Goal: Task Accomplishment & Management: Use online tool/utility

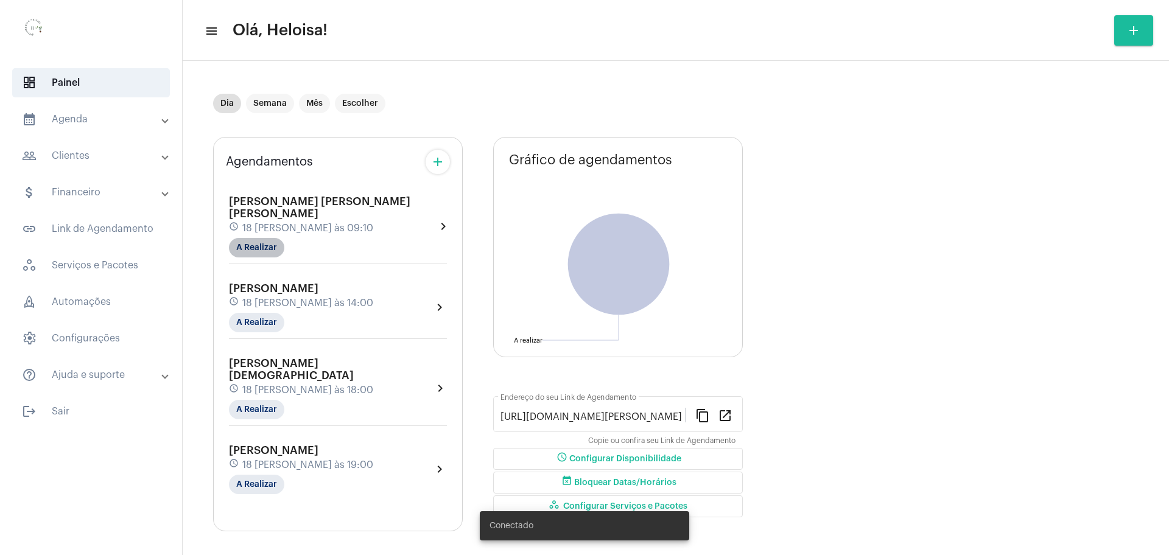
click at [255, 238] on mat-chip "A Realizar" at bounding box center [256, 247] width 55 height 19
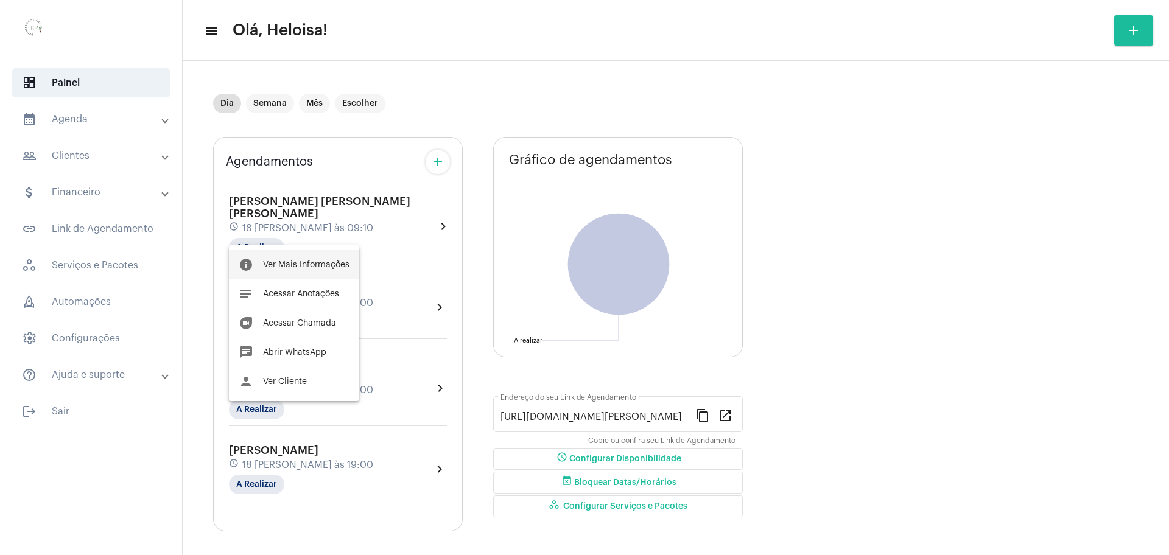
click at [286, 259] on button "info Ver Mais Informações" at bounding box center [294, 264] width 130 height 29
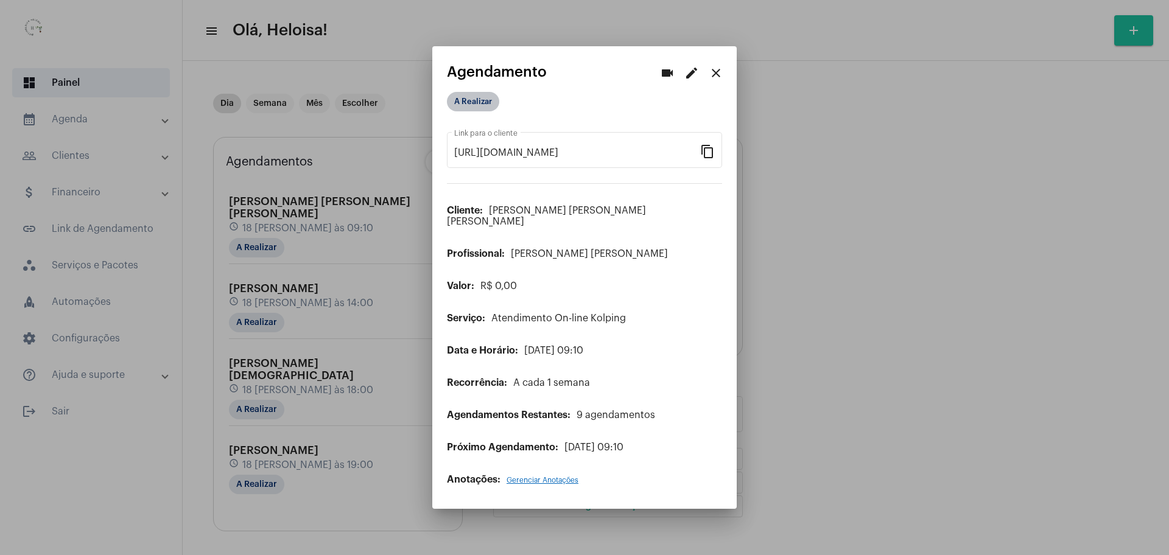
click at [472, 105] on mat-chip "A Realizar" at bounding box center [473, 101] width 52 height 19
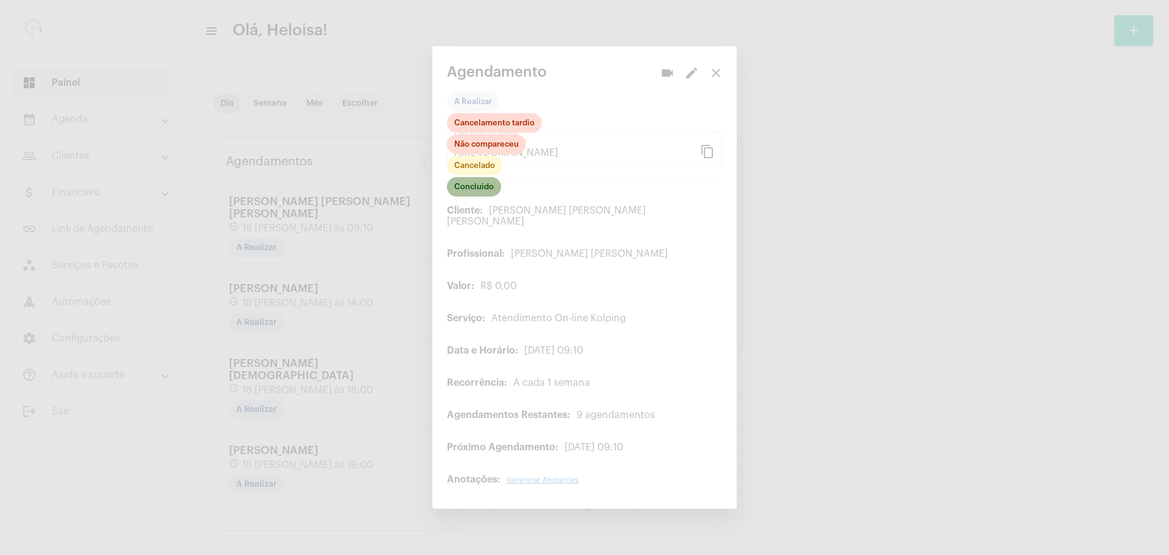
click at [477, 197] on mat-chip "Concluído" at bounding box center [474, 186] width 54 height 19
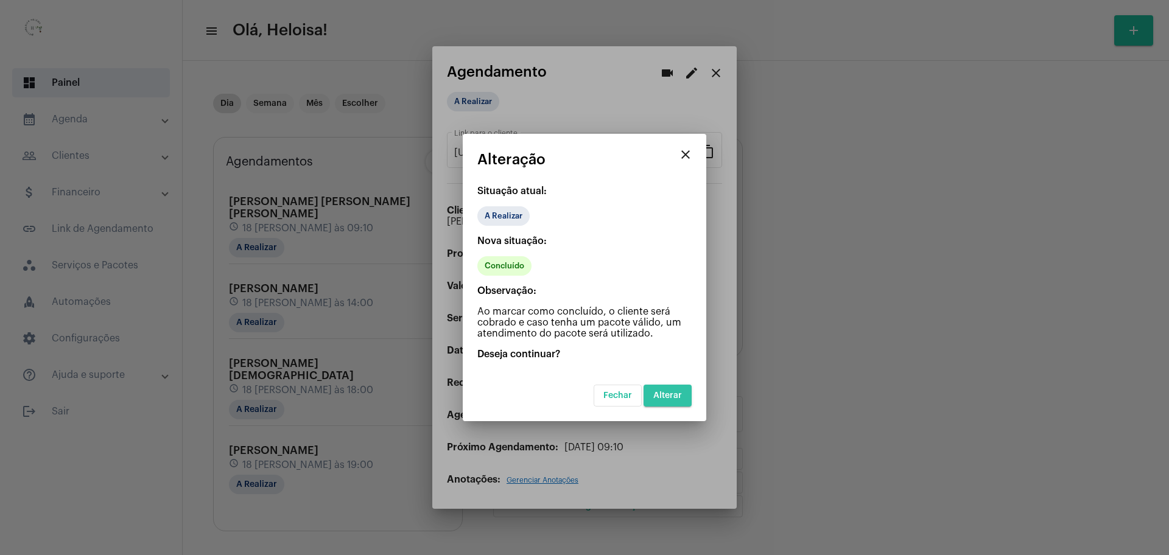
click at [672, 399] on span "Alterar" at bounding box center [667, 396] width 29 height 9
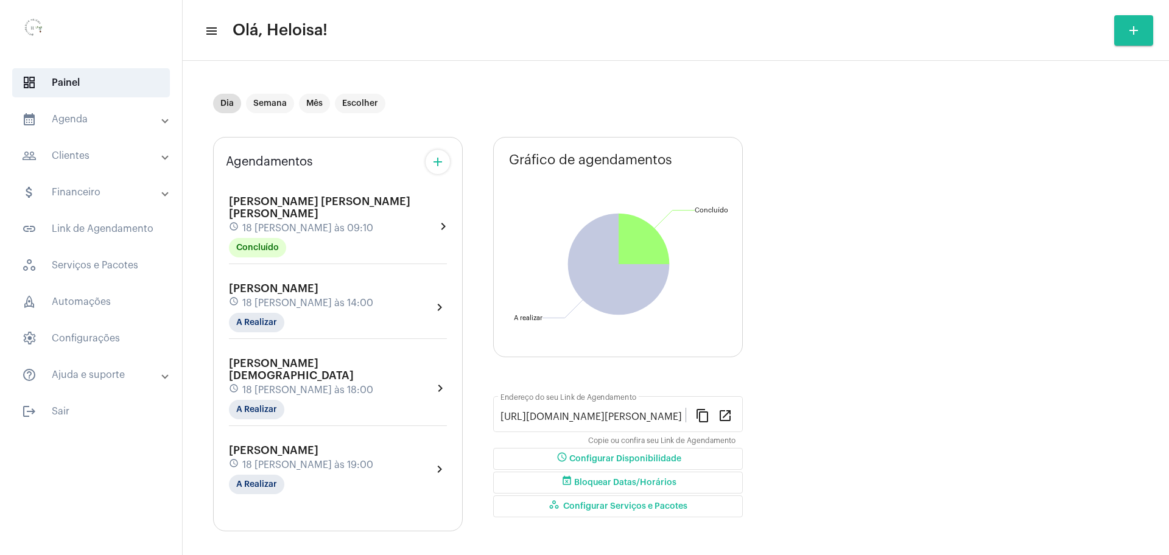
click at [268, 298] on span "18 [PERSON_NAME] às 14:00" at bounding box center [307, 303] width 131 height 11
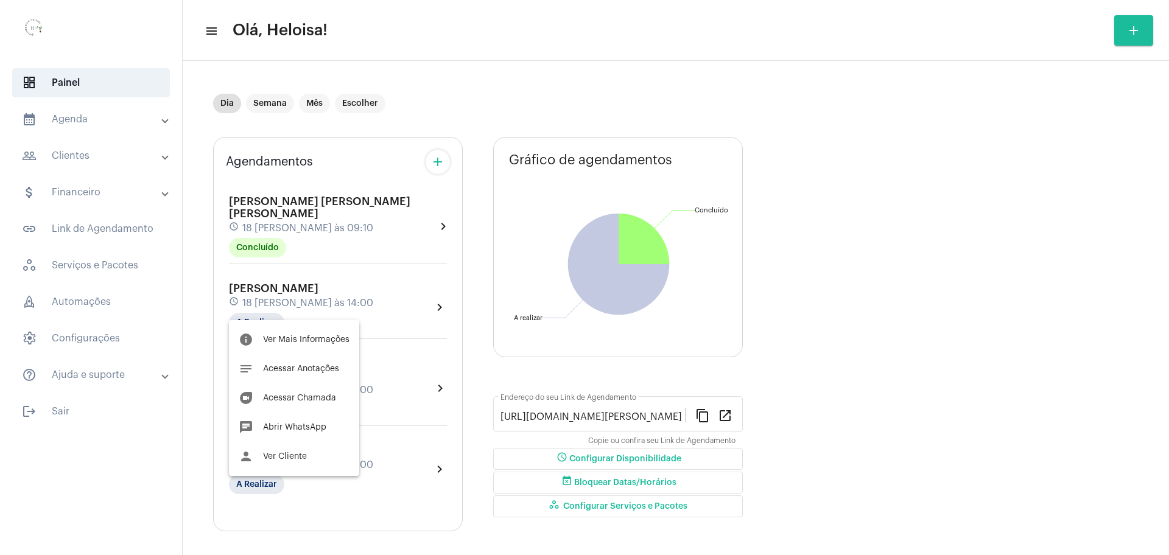
drag, startPoint x: 918, startPoint y: 185, endPoint x: 799, endPoint y: 184, distance: 119.4
click at [918, 185] on div at bounding box center [584, 277] width 1169 height 555
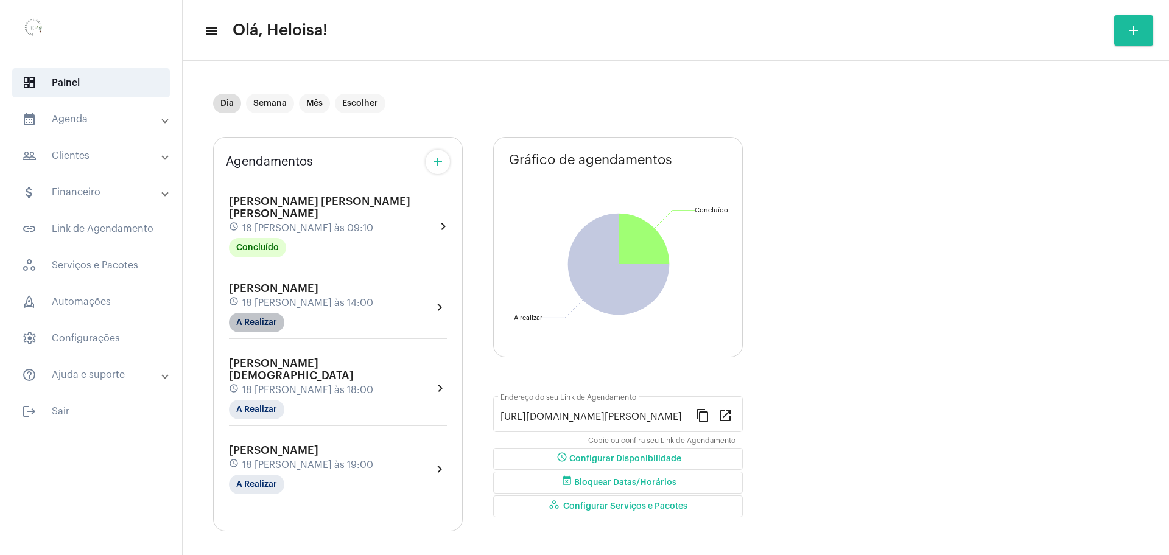
click at [262, 313] on mat-chip "A Realizar" at bounding box center [256, 322] width 55 height 19
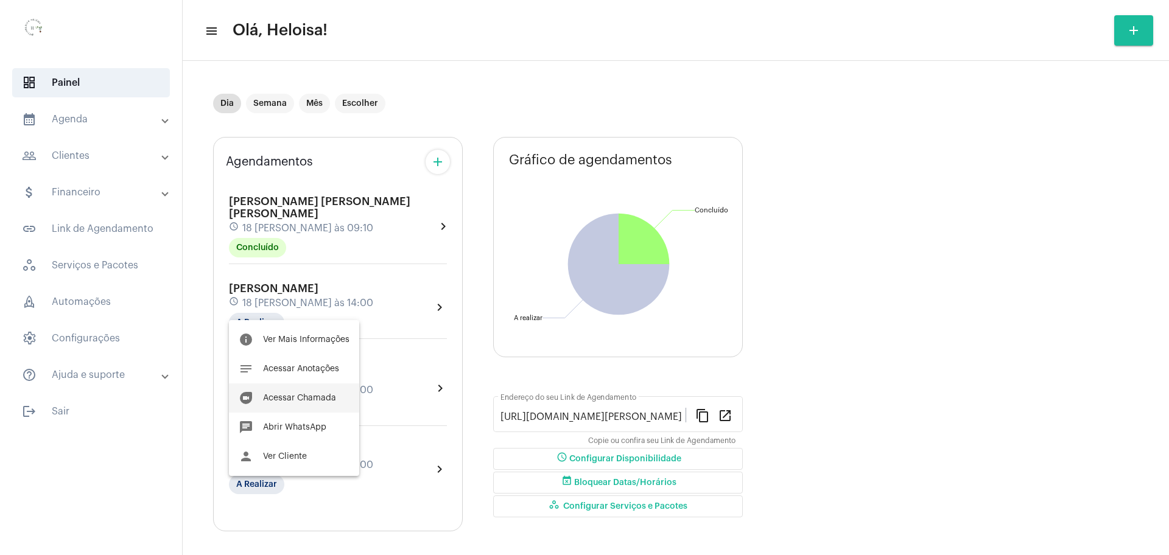
click at [311, 397] on span "Acessar Chamada" at bounding box center [299, 398] width 73 height 9
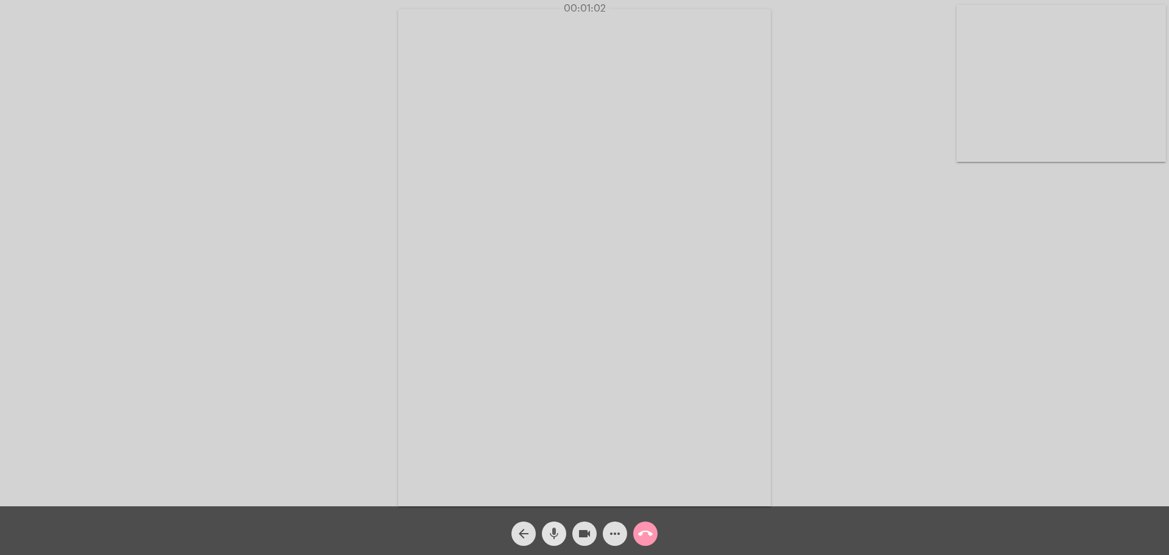
click at [552, 534] on mat-icon "mic" at bounding box center [554, 534] width 15 height 15
click at [548, 535] on mat-icon "mic_off" at bounding box center [554, 534] width 15 height 15
click at [548, 535] on mat-icon "mic" at bounding box center [554, 534] width 15 height 15
click at [548, 535] on mat-icon "mic_off" at bounding box center [554, 534] width 15 height 15
click at [554, 533] on mat-icon "mic" at bounding box center [554, 534] width 15 height 15
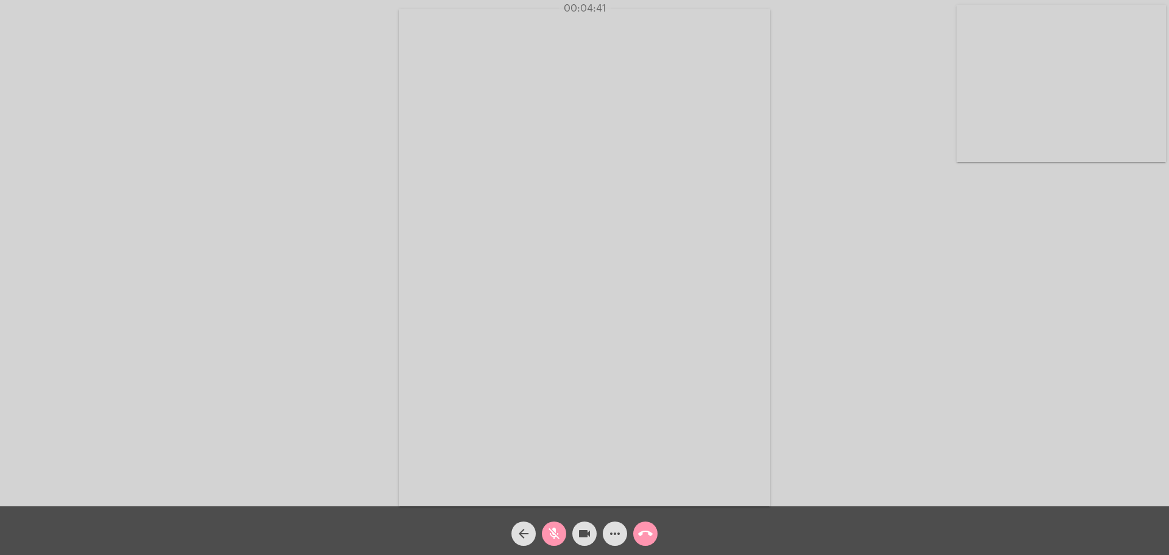
click at [544, 532] on button "mic_off" at bounding box center [554, 534] width 24 height 24
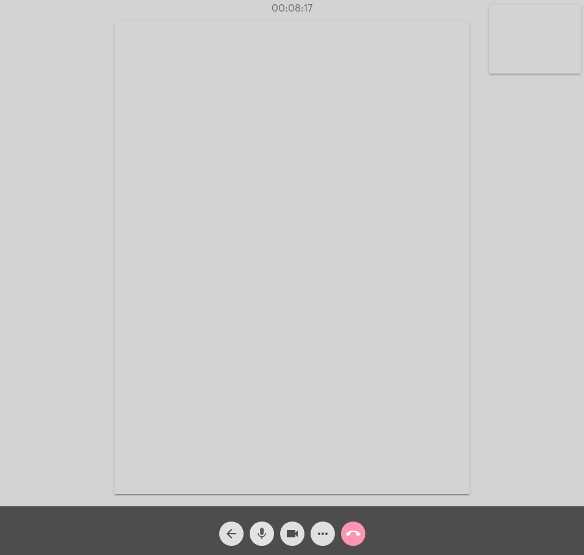
click at [262, 532] on mat-icon "mic" at bounding box center [262, 534] width 15 height 15
click at [262, 532] on mat-icon "mic_off" at bounding box center [262, 534] width 15 height 15
click at [260, 538] on mat-icon "mic" at bounding box center [262, 534] width 15 height 15
click at [260, 538] on mat-icon "mic_off" at bounding box center [262, 534] width 15 height 15
click at [260, 538] on mat-icon "mic" at bounding box center [262, 534] width 15 height 15
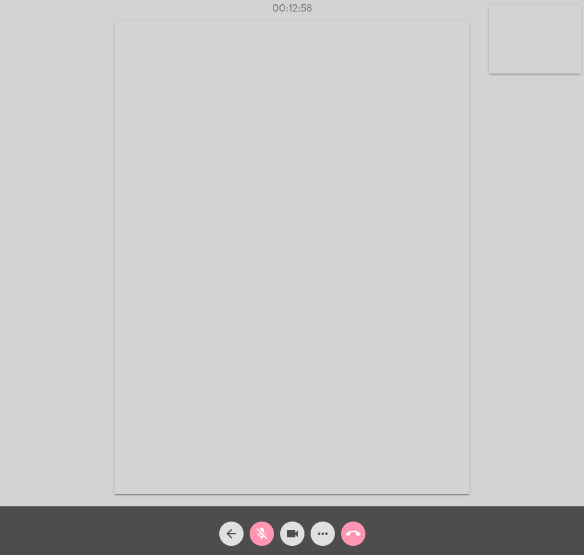
click at [260, 538] on mat-icon "mic_off" at bounding box center [262, 534] width 15 height 15
click at [260, 538] on mat-icon "mic" at bounding box center [262, 534] width 15 height 15
click at [260, 538] on mat-icon "mic_off" at bounding box center [262, 534] width 15 height 15
click at [260, 538] on mat-icon "mic" at bounding box center [262, 534] width 15 height 15
click at [260, 538] on mat-icon "mic_off" at bounding box center [262, 534] width 15 height 15
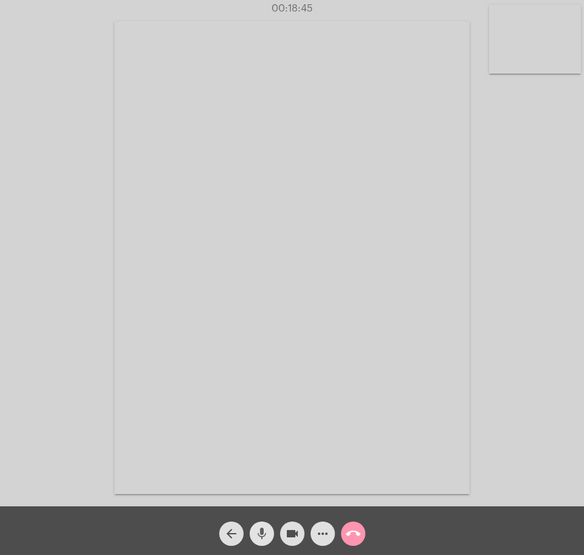
click at [260, 538] on mat-icon "mic" at bounding box center [262, 534] width 15 height 15
click at [260, 538] on mat-icon "mic_off" at bounding box center [262, 534] width 15 height 15
click at [260, 538] on mat-icon "mic" at bounding box center [262, 534] width 15 height 15
click at [260, 538] on mat-icon "mic_off" at bounding box center [262, 534] width 15 height 15
click at [260, 538] on mat-icon "mic" at bounding box center [262, 534] width 15 height 15
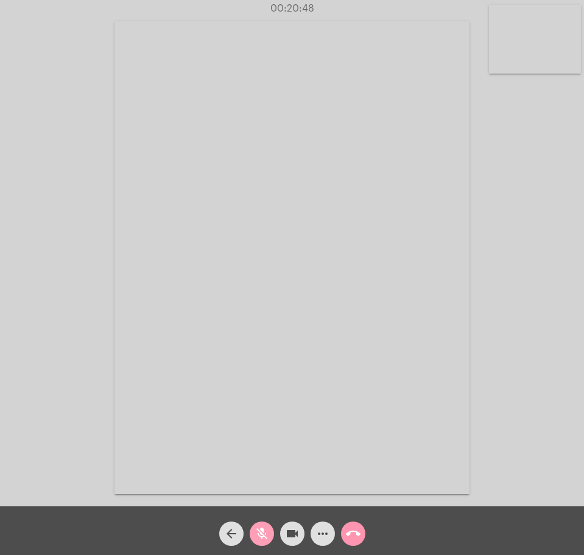
click at [260, 538] on mat-icon "mic_off" at bounding box center [262, 534] width 15 height 15
click at [260, 538] on mat-icon "mic" at bounding box center [262, 534] width 15 height 15
click at [260, 538] on mat-icon "mic_off" at bounding box center [262, 534] width 15 height 15
click at [260, 538] on mat-icon "mic" at bounding box center [262, 534] width 15 height 15
click at [260, 538] on mat-icon "mic_off" at bounding box center [262, 534] width 15 height 15
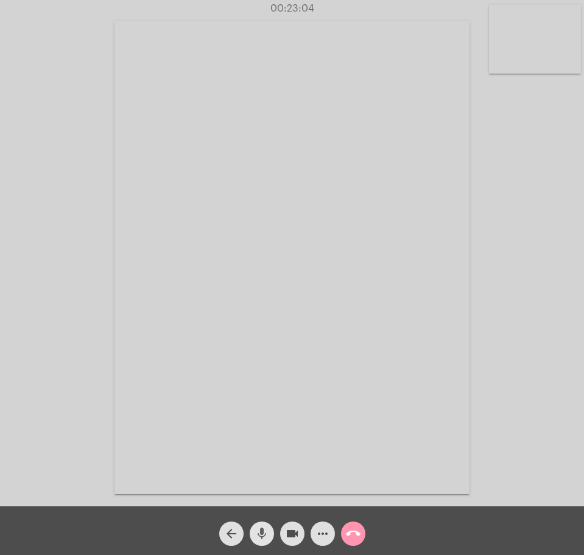
click at [260, 538] on mat-icon "mic" at bounding box center [262, 534] width 15 height 15
click at [260, 538] on mat-icon "mic_off" at bounding box center [262, 534] width 15 height 15
click at [260, 538] on mat-icon "mic" at bounding box center [262, 534] width 15 height 15
click at [260, 538] on mat-icon "mic_off" at bounding box center [262, 534] width 15 height 15
click at [260, 538] on mat-icon "mic" at bounding box center [262, 534] width 15 height 15
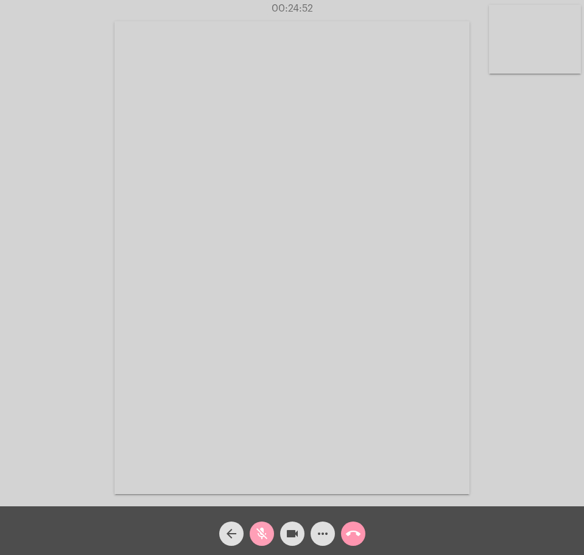
click at [260, 538] on mat-icon "mic_off" at bounding box center [262, 534] width 15 height 15
click at [260, 538] on mat-icon "mic" at bounding box center [262, 534] width 15 height 15
click at [260, 538] on mat-icon "mic_off" at bounding box center [262, 534] width 15 height 15
click at [260, 538] on mat-icon "mic" at bounding box center [262, 534] width 15 height 15
click at [260, 538] on mat-icon "mic_off" at bounding box center [262, 534] width 15 height 15
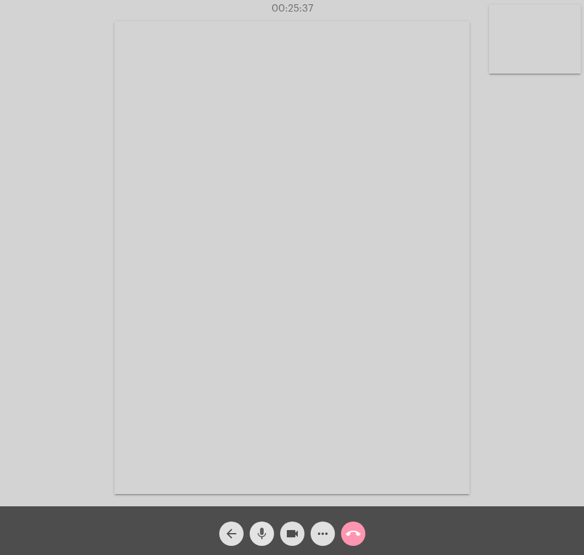
click at [260, 538] on mat-icon "mic" at bounding box center [262, 534] width 15 height 15
click at [260, 538] on mat-icon "mic_off" at bounding box center [262, 534] width 15 height 15
click at [260, 538] on mat-icon "mic" at bounding box center [262, 534] width 15 height 15
click at [260, 538] on mat-icon "mic_off" at bounding box center [262, 534] width 15 height 15
click at [260, 538] on mat-icon "mic" at bounding box center [262, 534] width 15 height 15
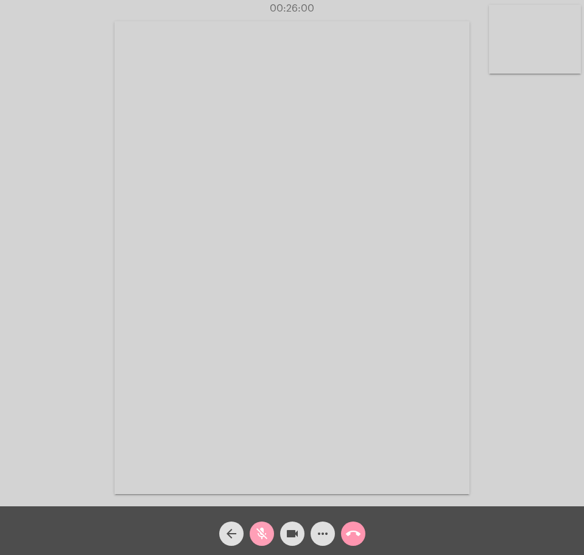
click at [260, 538] on mat-icon "mic_off" at bounding box center [262, 534] width 15 height 15
click at [256, 530] on mat-icon "mic" at bounding box center [262, 534] width 15 height 15
click at [256, 530] on mat-icon "mic_off" at bounding box center [262, 534] width 15 height 15
click at [256, 530] on mat-icon "mic" at bounding box center [262, 534] width 15 height 15
click at [256, 530] on mat-icon "mic_off" at bounding box center [262, 534] width 15 height 15
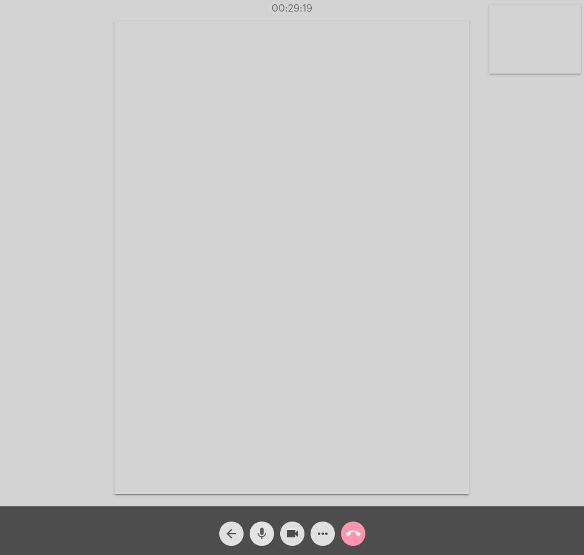
click at [256, 530] on mat-icon "mic" at bounding box center [262, 534] width 15 height 15
click at [256, 530] on mat-icon "mic_off" at bounding box center [262, 534] width 15 height 15
click at [262, 540] on mat-icon "mic" at bounding box center [262, 534] width 15 height 15
click at [262, 540] on mat-icon "mic_off" at bounding box center [262, 534] width 15 height 15
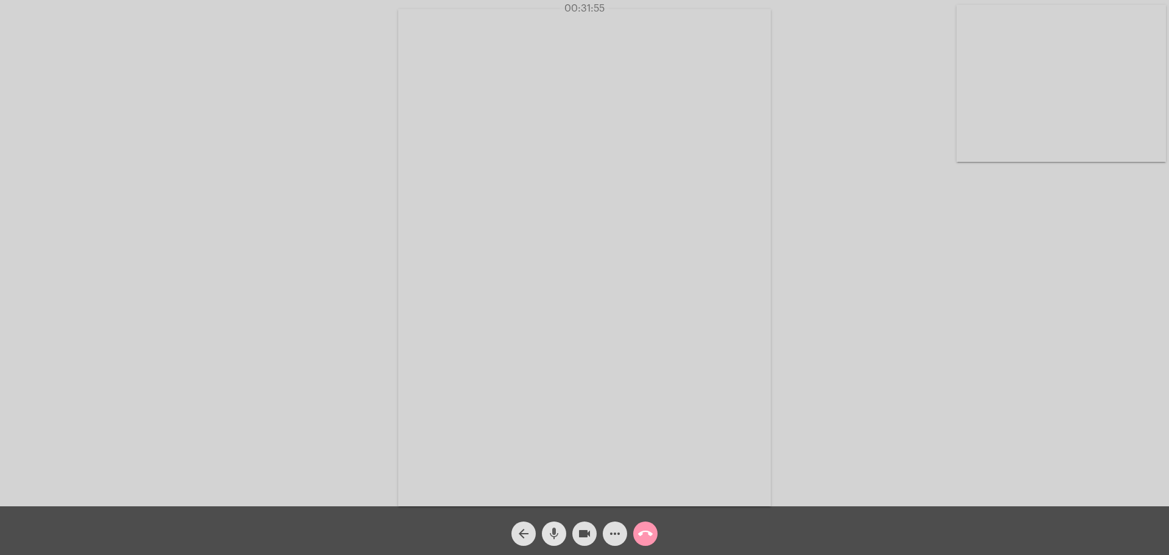
click at [553, 533] on mat-icon "mic" at bounding box center [554, 534] width 15 height 15
click at [553, 533] on mat-icon "mic_off" at bounding box center [554, 534] width 15 height 15
click at [553, 533] on mat-icon "mic" at bounding box center [554, 534] width 15 height 15
click at [553, 533] on mat-icon "mic_off" at bounding box center [554, 534] width 15 height 15
click at [553, 533] on mat-icon "mic" at bounding box center [554, 534] width 15 height 15
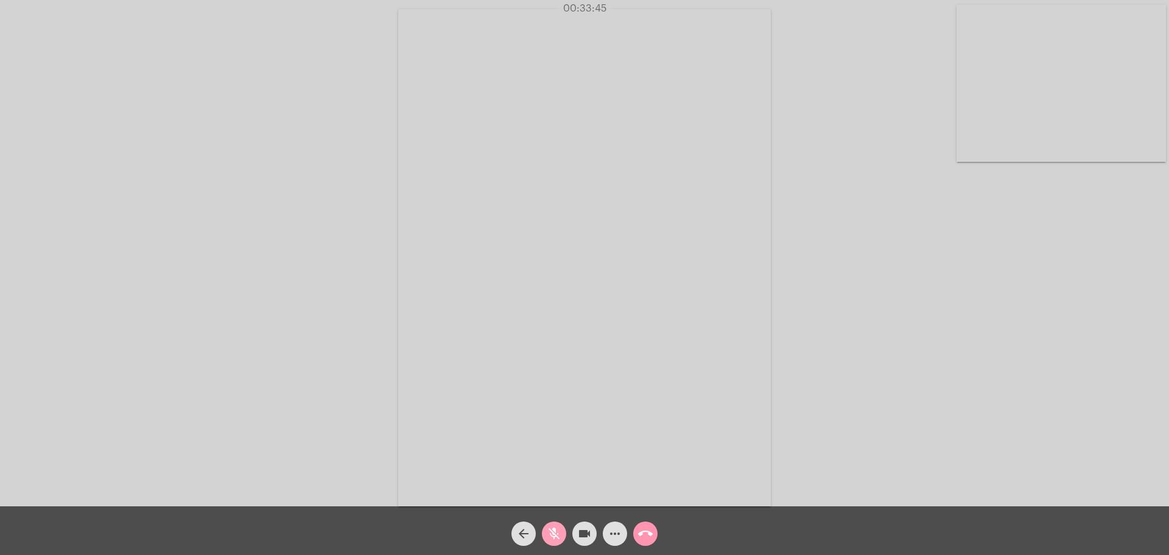
click at [553, 533] on mat-icon "mic_off" at bounding box center [554, 534] width 15 height 15
click at [553, 533] on mat-icon "mic" at bounding box center [554, 534] width 15 height 15
click at [553, 533] on mat-icon "mic_off" at bounding box center [554, 534] width 15 height 15
click at [553, 533] on mat-icon "mic" at bounding box center [554, 534] width 15 height 15
click at [553, 533] on mat-icon "mic_off" at bounding box center [554, 534] width 15 height 15
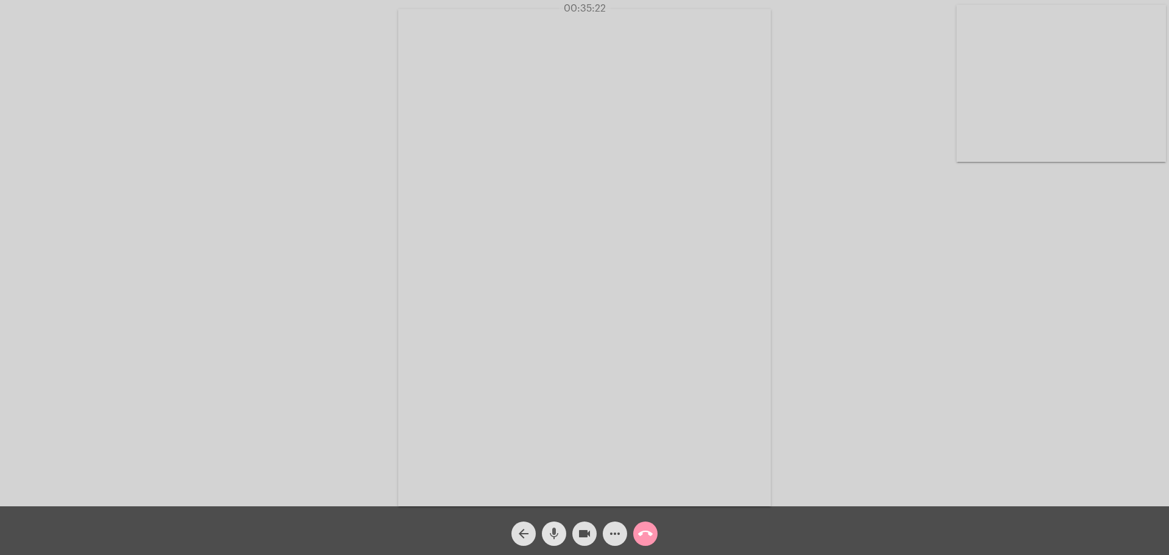
click at [553, 533] on mat-icon "mic" at bounding box center [554, 534] width 15 height 15
click at [553, 533] on mat-icon "mic_off" at bounding box center [554, 534] width 15 height 15
click at [553, 533] on mat-icon "mic" at bounding box center [554, 534] width 15 height 15
click at [553, 533] on mat-icon "mic_off" at bounding box center [554, 534] width 15 height 15
click at [553, 533] on mat-icon "mic" at bounding box center [554, 534] width 15 height 15
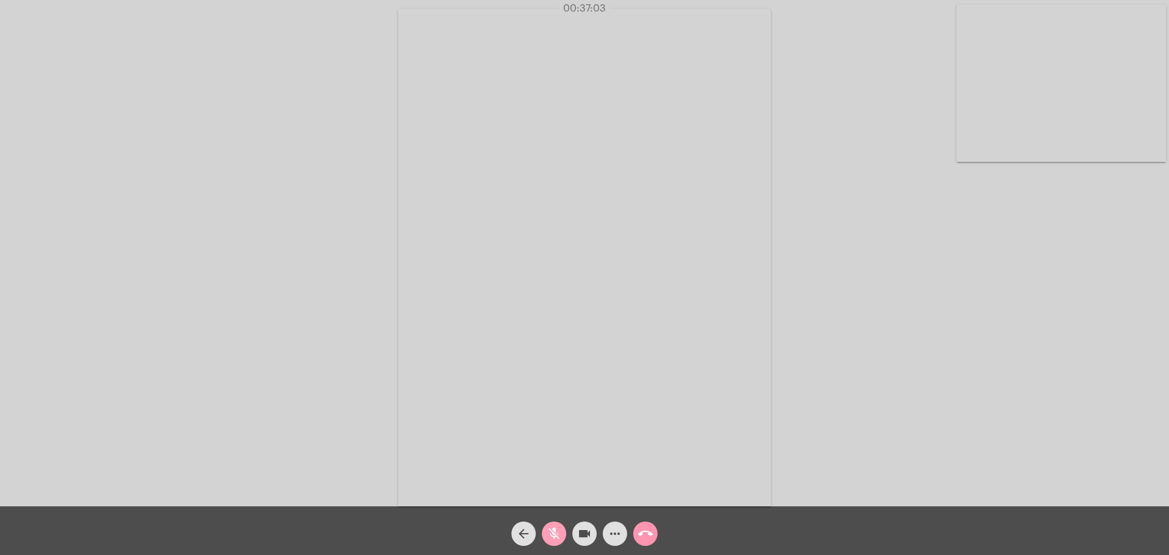
click at [553, 533] on mat-icon "mic_off" at bounding box center [554, 534] width 15 height 15
click at [553, 533] on mat-icon "mic" at bounding box center [554, 534] width 15 height 15
click at [553, 533] on mat-icon "mic_off" at bounding box center [554, 534] width 15 height 15
click at [553, 533] on mat-icon "mic" at bounding box center [554, 534] width 15 height 15
click at [553, 533] on mat-icon "mic_off" at bounding box center [554, 534] width 15 height 15
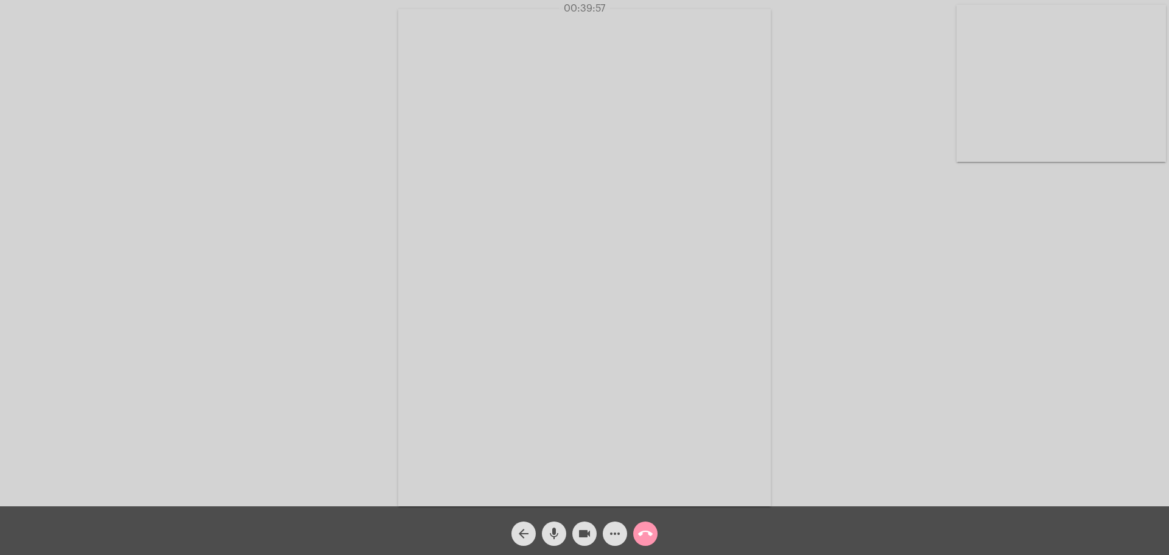
click at [553, 533] on mat-icon "mic" at bounding box center [554, 534] width 15 height 15
click at [553, 533] on mat-icon "mic_off" at bounding box center [554, 534] width 15 height 15
click at [555, 531] on mat-icon "mic" at bounding box center [554, 534] width 15 height 15
click at [555, 531] on mat-icon "mic_off" at bounding box center [554, 534] width 15 height 15
click at [555, 531] on mat-icon "mic" at bounding box center [554, 534] width 15 height 15
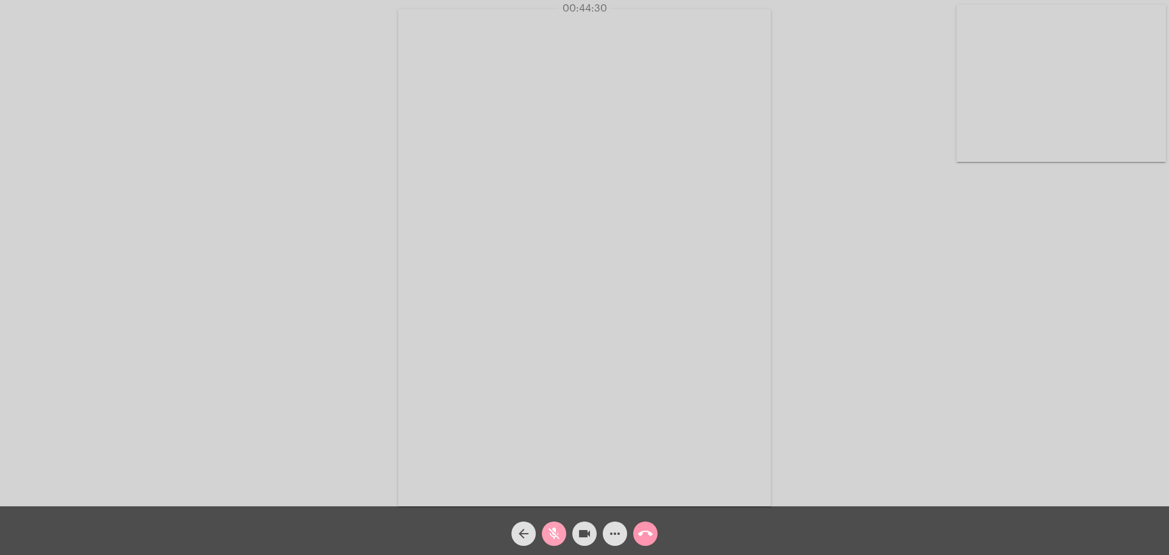
click at [555, 531] on mat-icon "mic_off" at bounding box center [554, 534] width 15 height 15
click at [555, 531] on mat-icon "mic" at bounding box center [554, 534] width 15 height 15
click at [555, 531] on mat-icon "mic_off" at bounding box center [554, 534] width 15 height 15
click at [555, 531] on mat-icon "mic" at bounding box center [554, 534] width 15 height 15
click at [555, 531] on mat-icon "mic_off" at bounding box center [554, 534] width 15 height 15
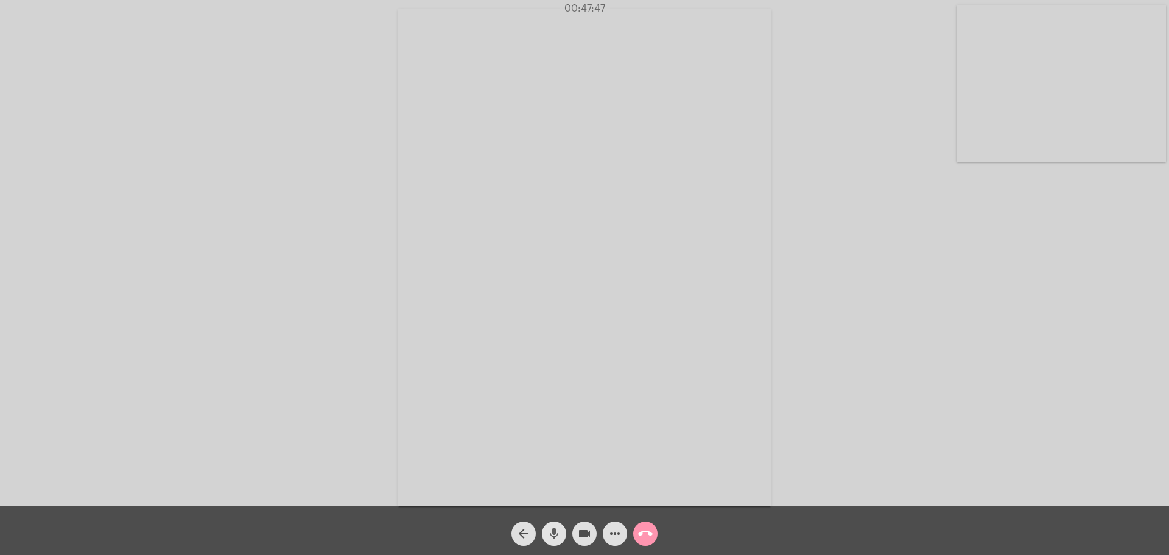
click at [555, 531] on mat-icon "mic" at bounding box center [554, 534] width 15 height 15
click at [554, 539] on mat-icon "mic_off" at bounding box center [554, 534] width 15 height 15
click at [554, 539] on mat-icon "mic" at bounding box center [554, 534] width 15 height 15
click at [554, 539] on mat-icon "mic_off" at bounding box center [554, 534] width 15 height 15
click at [554, 539] on mat-icon "mic" at bounding box center [554, 534] width 15 height 15
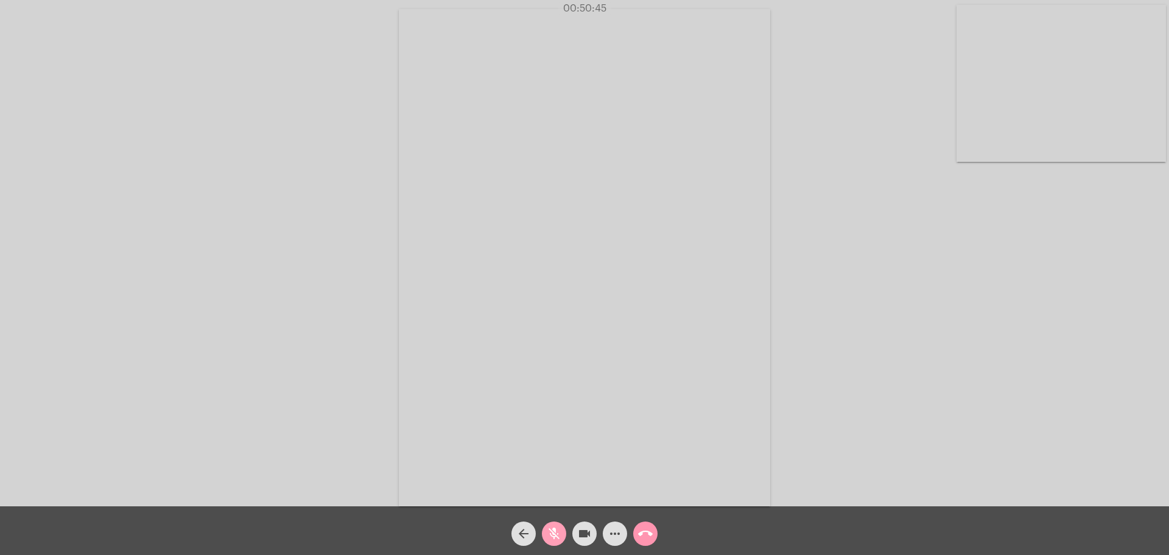
click at [554, 539] on mat-icon "mic_off" at bounding box center [554, 534] width 15 height 15
click at [555, 526] on span "mic" at bounding box center [554, 534] width 15 height 24
click at [555, 526] on span "mic_off" at bounding box center [554, 534] width 15 height 24
click at [652, 535] on mat-icon "call_end" at bounding box center [645, 534] width 15 height 15
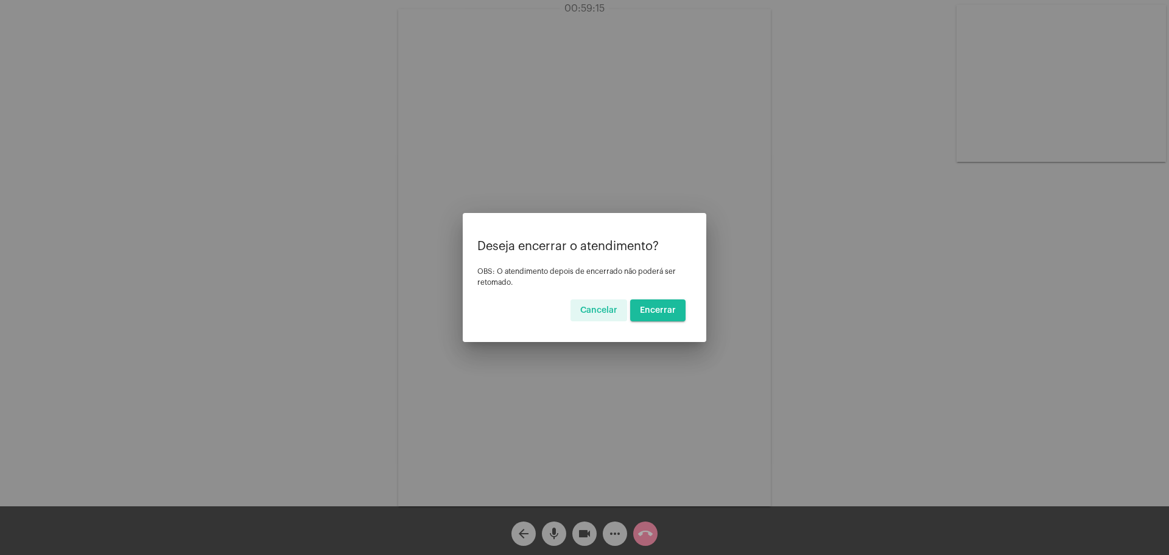
click at [662, 307] on span "Encerrar" at bounding box center [658, 310] width 36 height 9
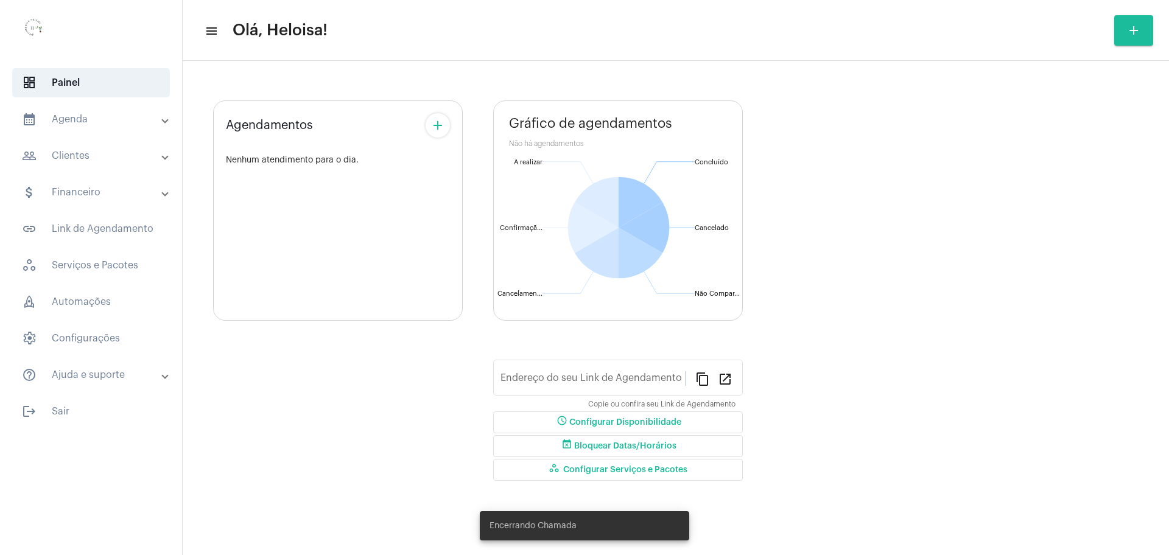
type input "[URL][DOMAIN_NAME][PERSON_NAME]"
